Goal: Information Seeking & Learning: Learn about a topic

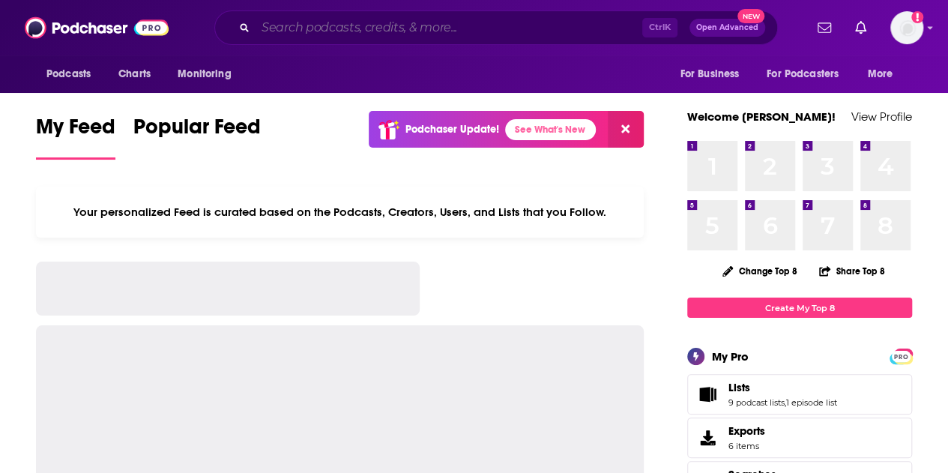
click at [506, 37] on input "Search podcasts, credits, & more..." at bounding box center [449, 28] width 387 height 24
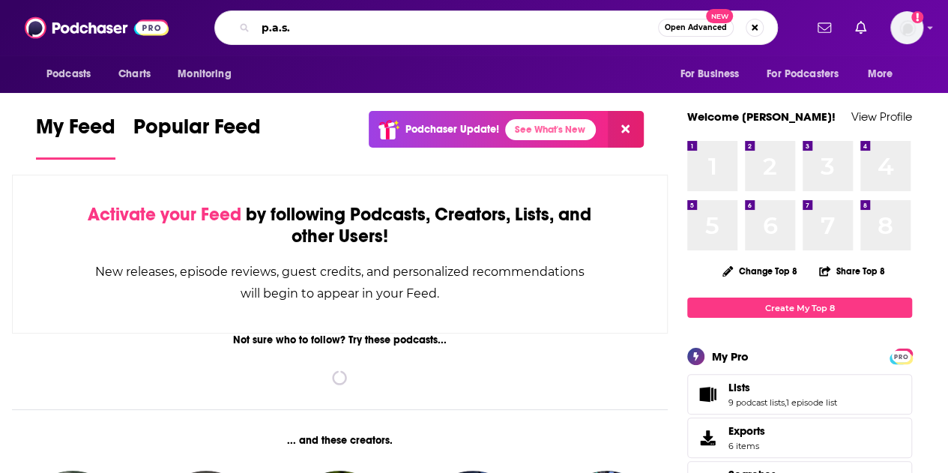
type input "p.a.s."
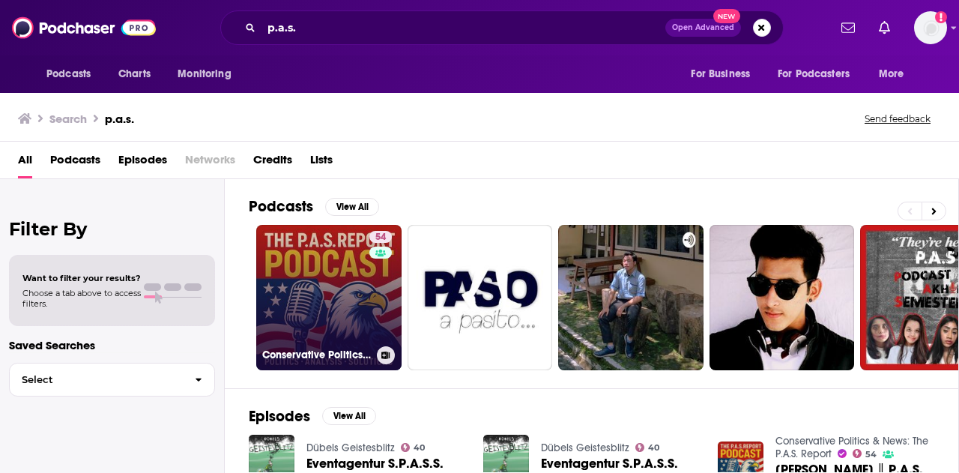
click at [337, 275] on link "54 Conservative Politics & News: The P.A.S. Report" at bounding box center [328, 297] width 145 height 145
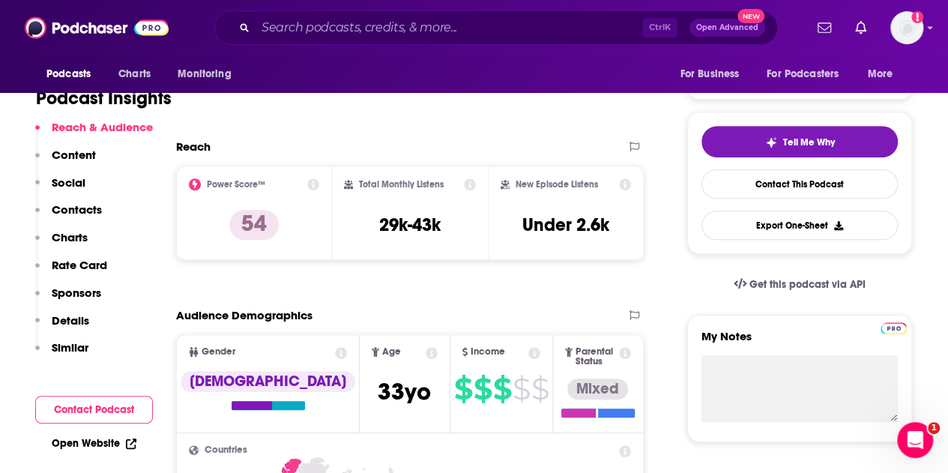
click at [310, 182] on icon at bounding box center [313, 184] width 12 height 12
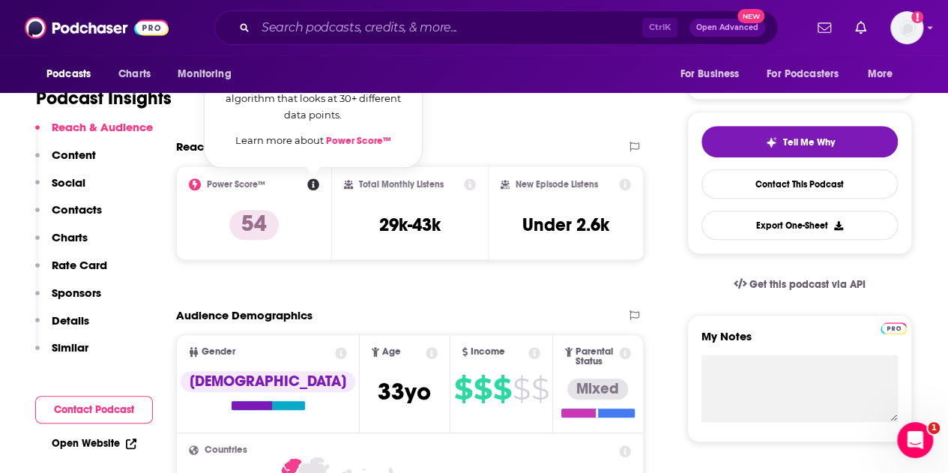
click at [364, 145] on link "Power Score™" at bounding box center [358, 141] width 65 height 12
